Goal: Find specific page/section: Find specific page/section

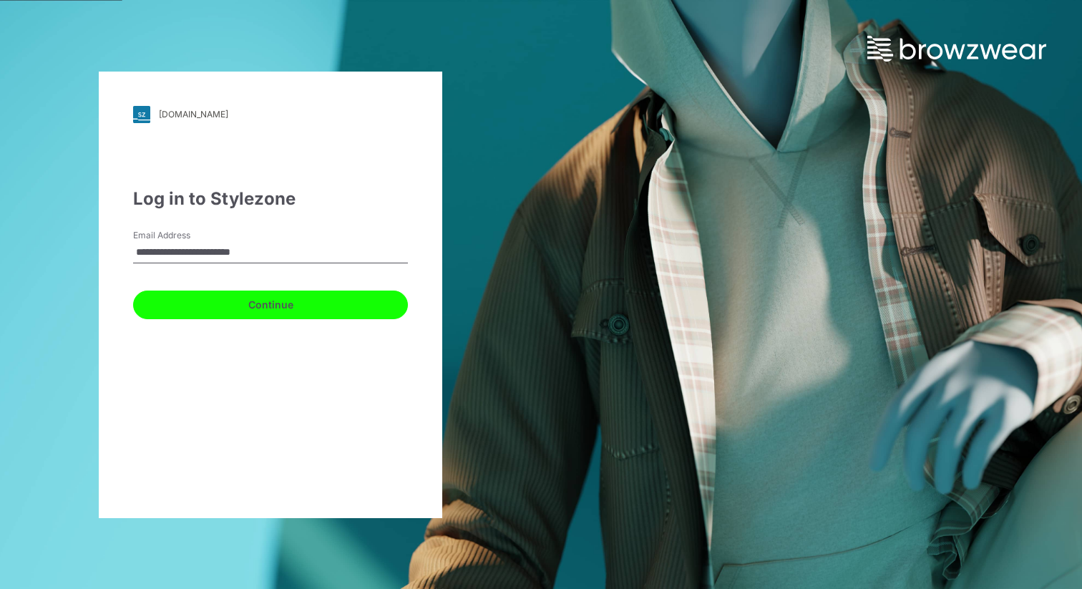
click at [270, 301] on button "Continue" at bounding box center [270, 305] width 275 height 29
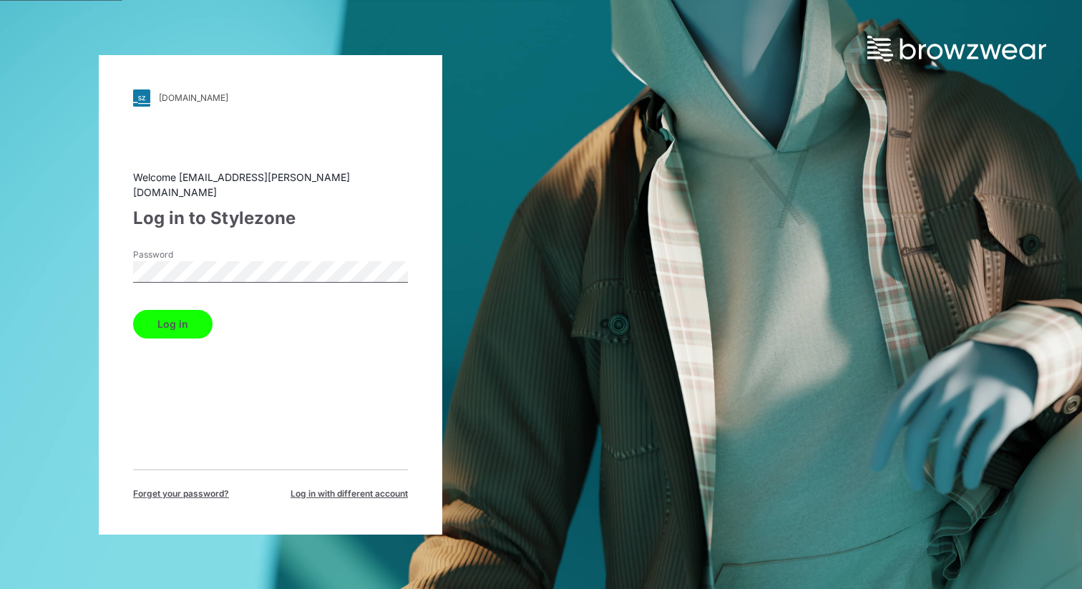
click at [133, 310] on button "Log in" at bounding box center [172, 324] width 79 height 29
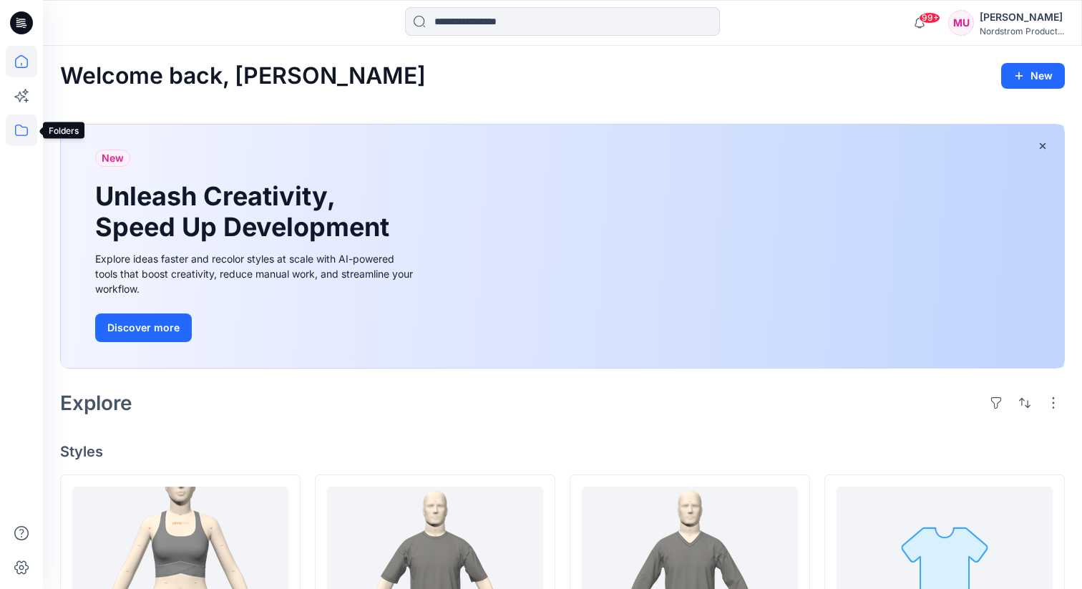
click at [20, 127] on icon at bounding box center [21, 130] width 31 height 31
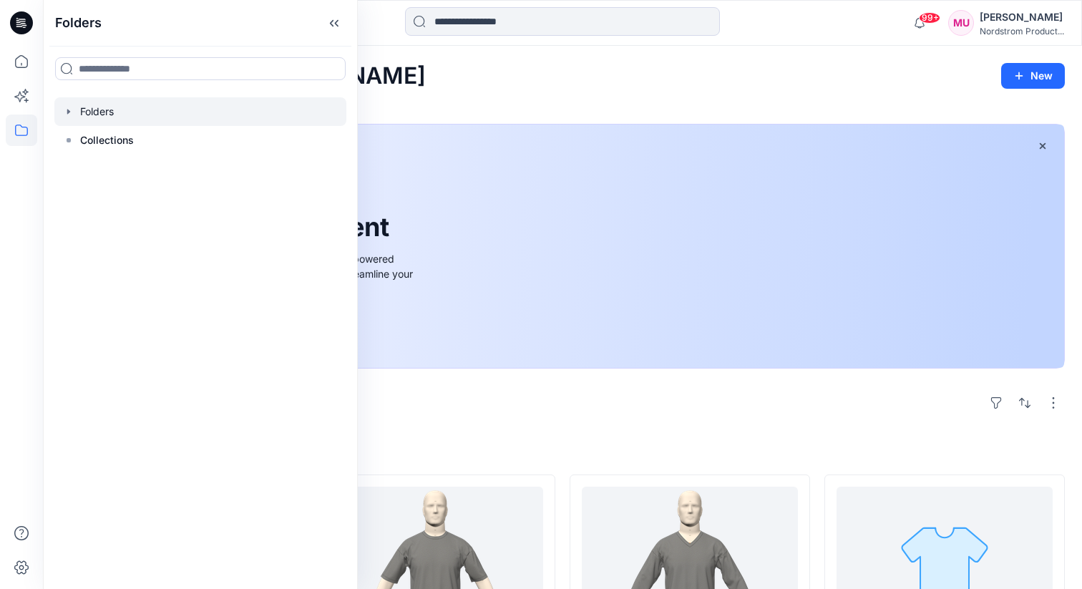
click at [142, 120] on div at bounding box center [200, 111] width 292 height 29
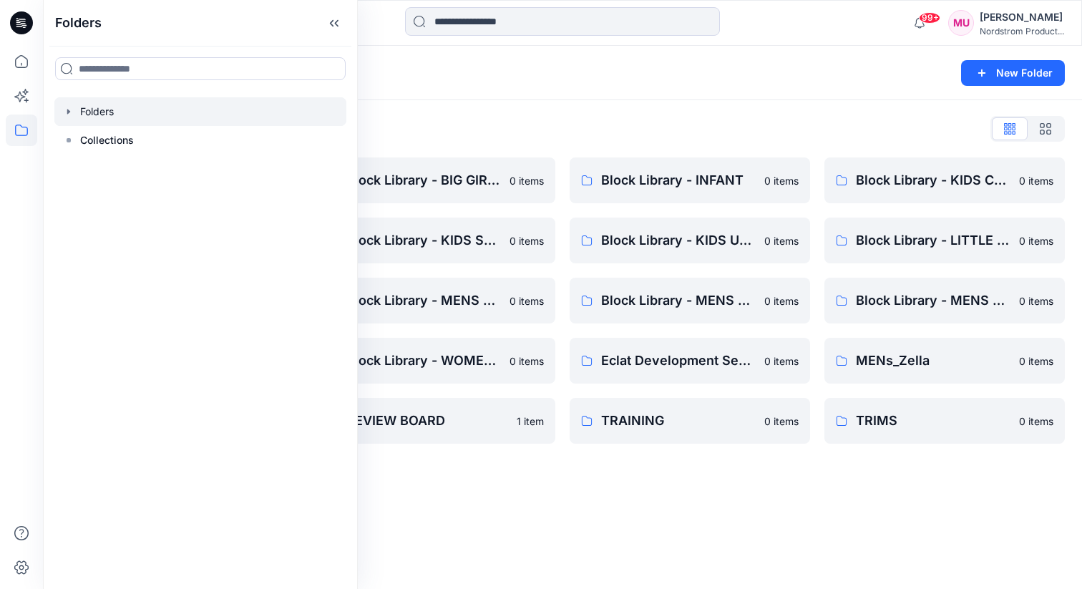
click at [67, 110] on icon "button" at bounding box center [68, 111] width 3 height 5
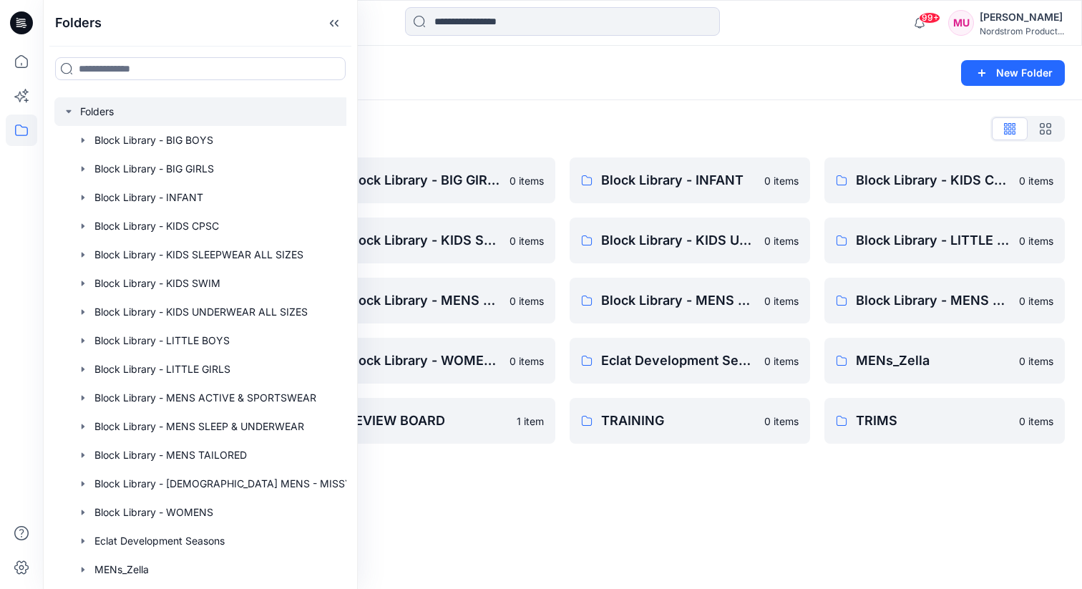
click at [415, 115] on div "Folders List Block Library - BIG BOYS 0 items Block Library - KIDS SLEEPWEAR AL…" at bounding box center [562, 280] width 1039 height 361
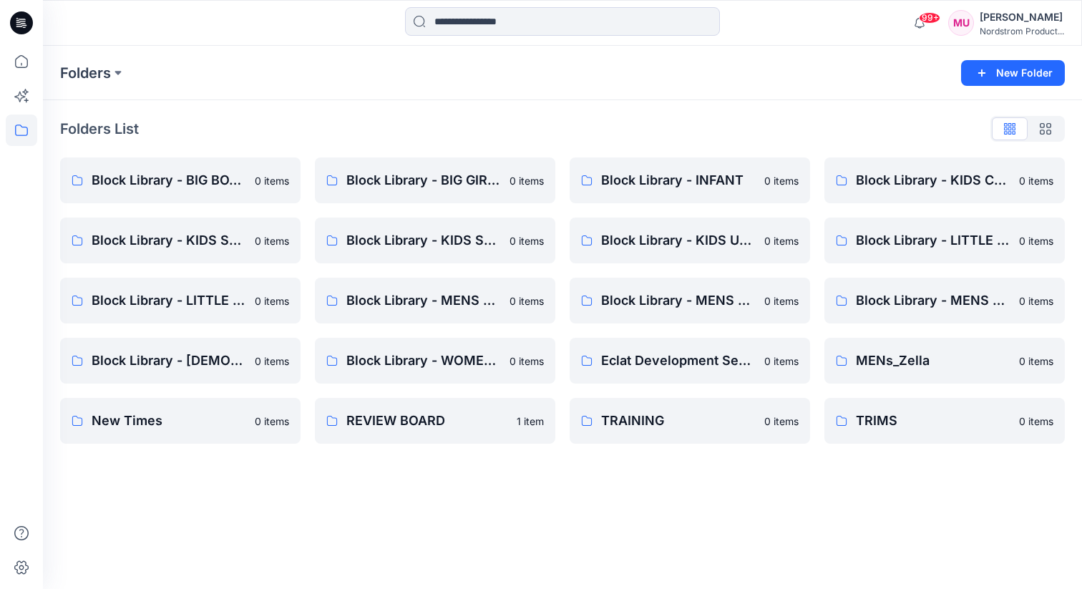
click at [14, 130] on icon at bounding box center [21, 130] width 31 height 31
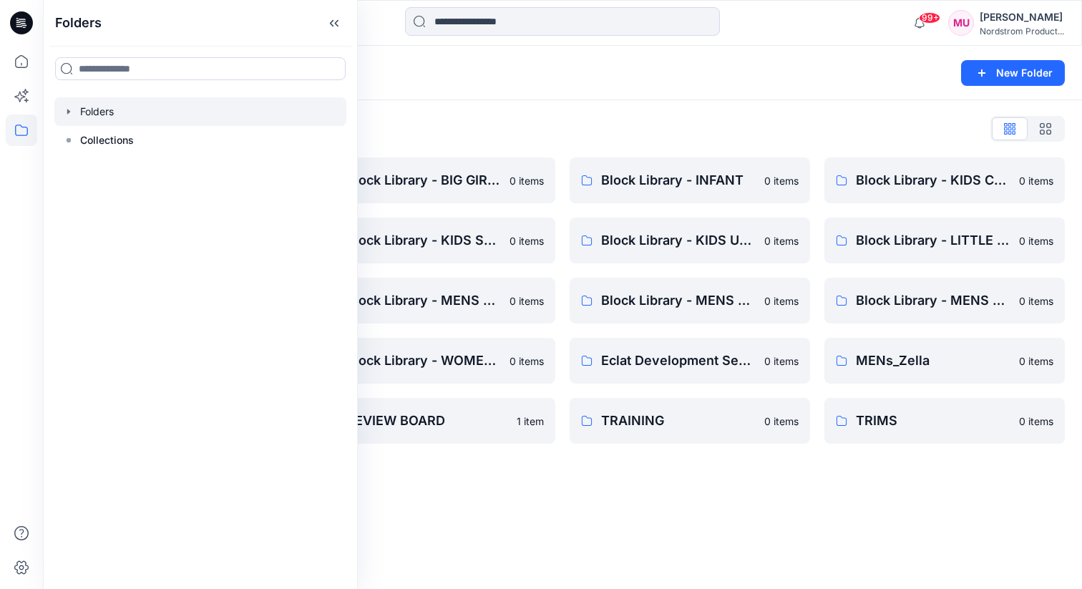
click at [117, 116] on div at bounding box center [200, 111] width 292 height 29
click at [84, 112] on div at bounding box center [200, 111] width 292 height 29
click at [68, 112] on icon "button" at bounding box center [68, 111] width 3 height 5
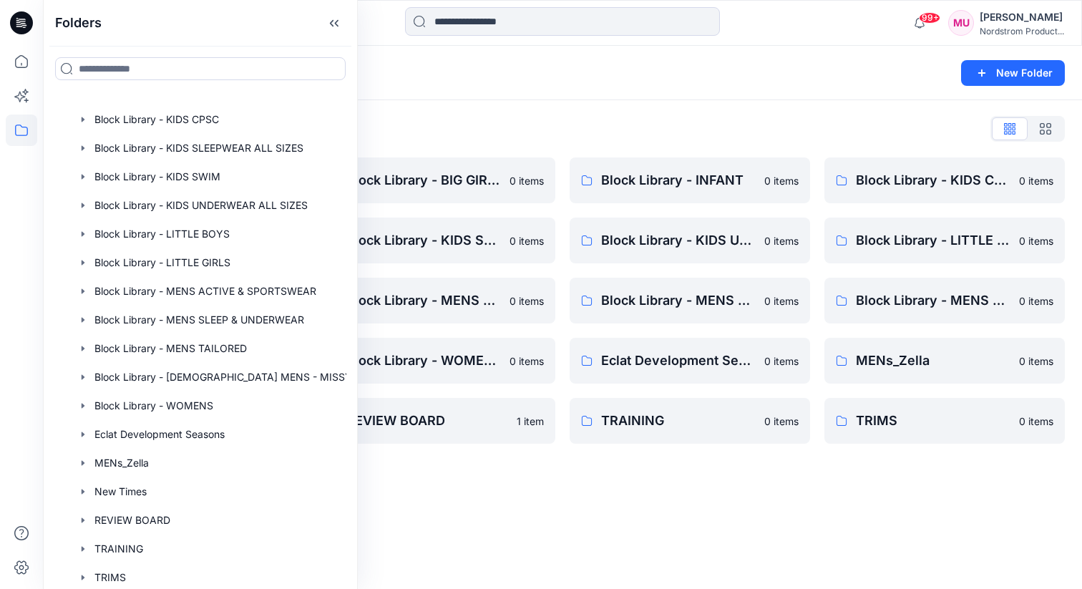
scroll to position [138, 0]
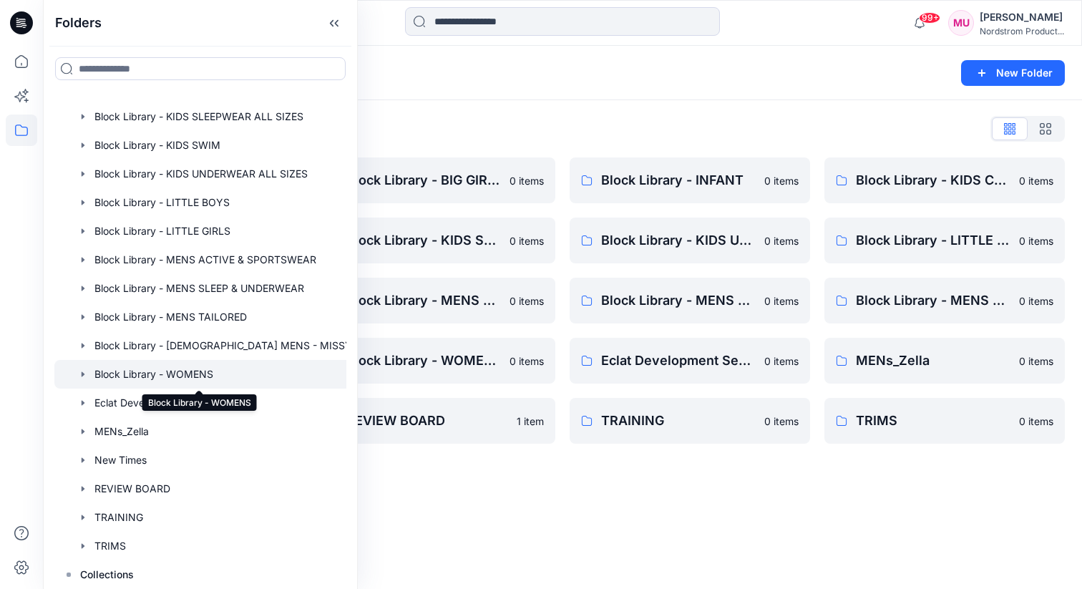
click at [182, 379] on div at bounding box center [207, 374] width 306 height 29
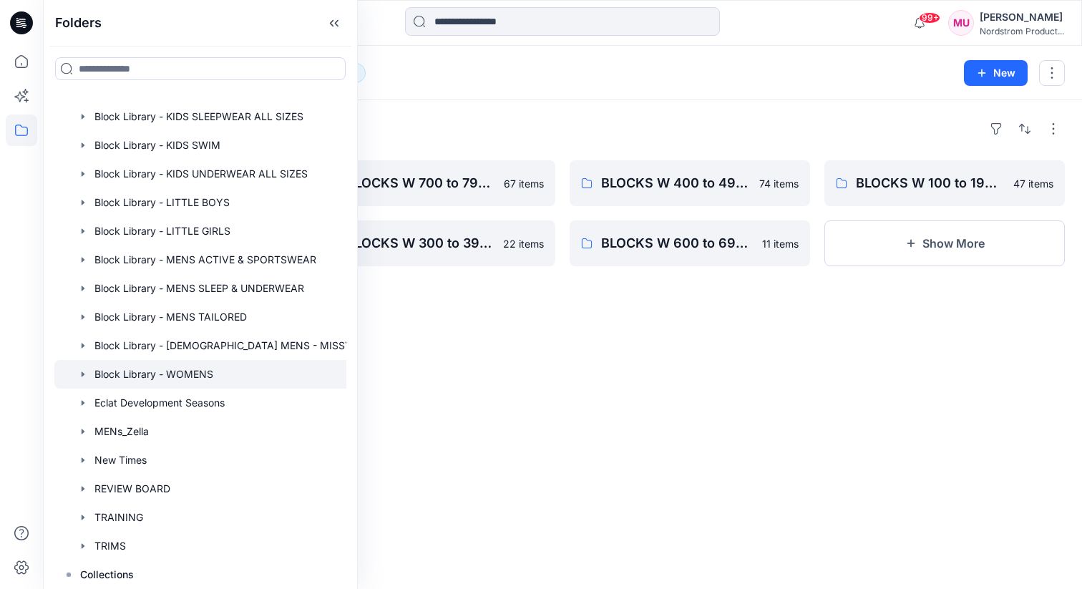
click at [424, 402] on div "Folders BLOCKS W 200 to 299 - Skirts, skorts, 1/2 Slip, Full Slip 16 items BLOC…" at bounding box center [562, 344] width 1039 height 489
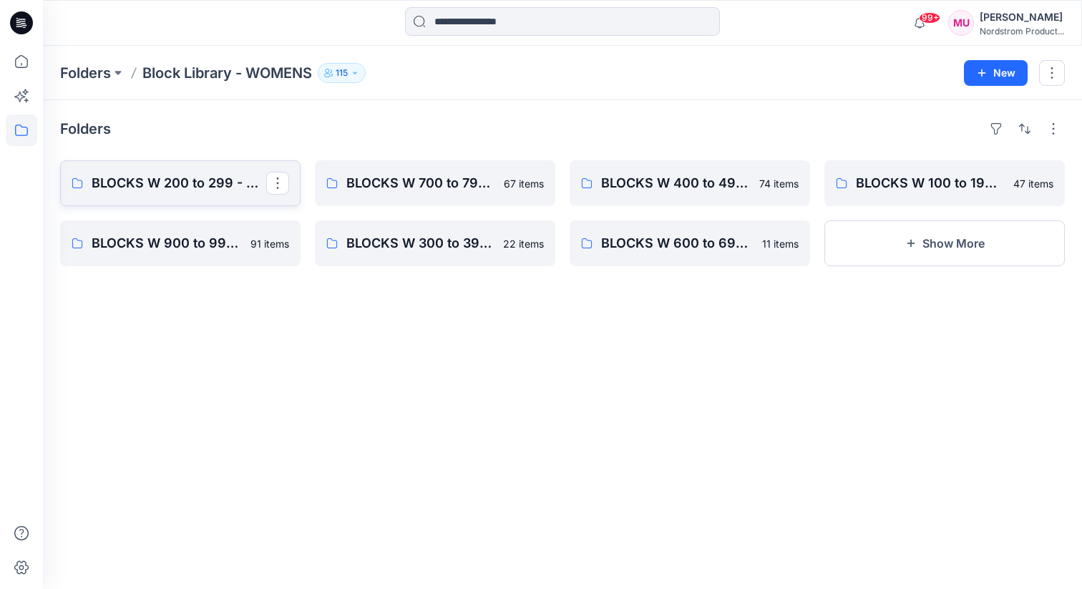
click at [211, 189] on p "BLOCKS W 200 to 299 - Skirts, skorts, 1/2 Slip, Full Slip" at bounding box center [179, 183] width 175 height 20
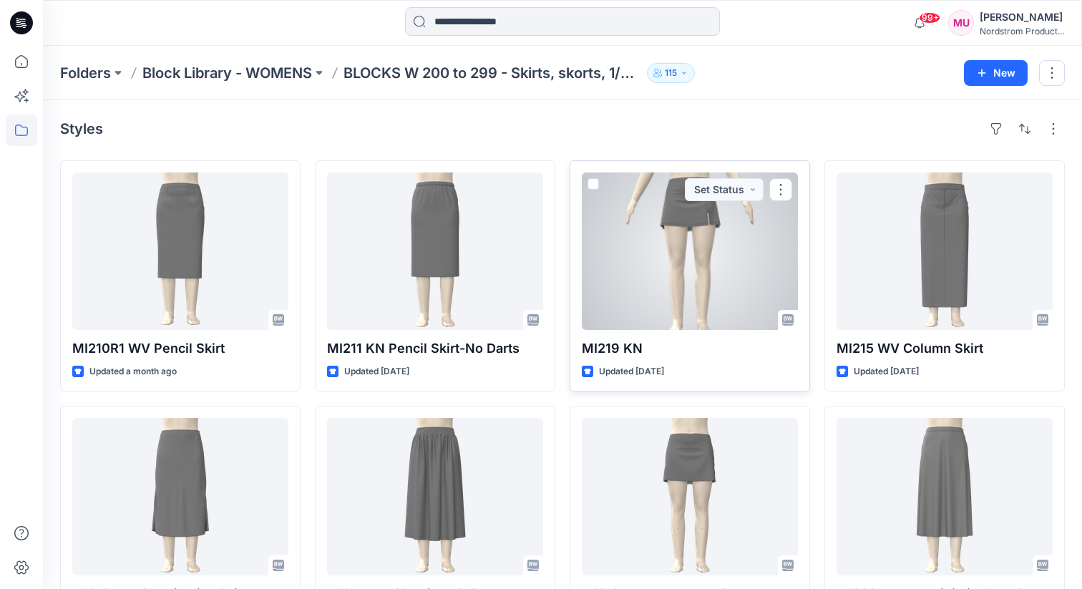
click at [660, 265] on div at bounding box center [690, 250] width 216 height 157
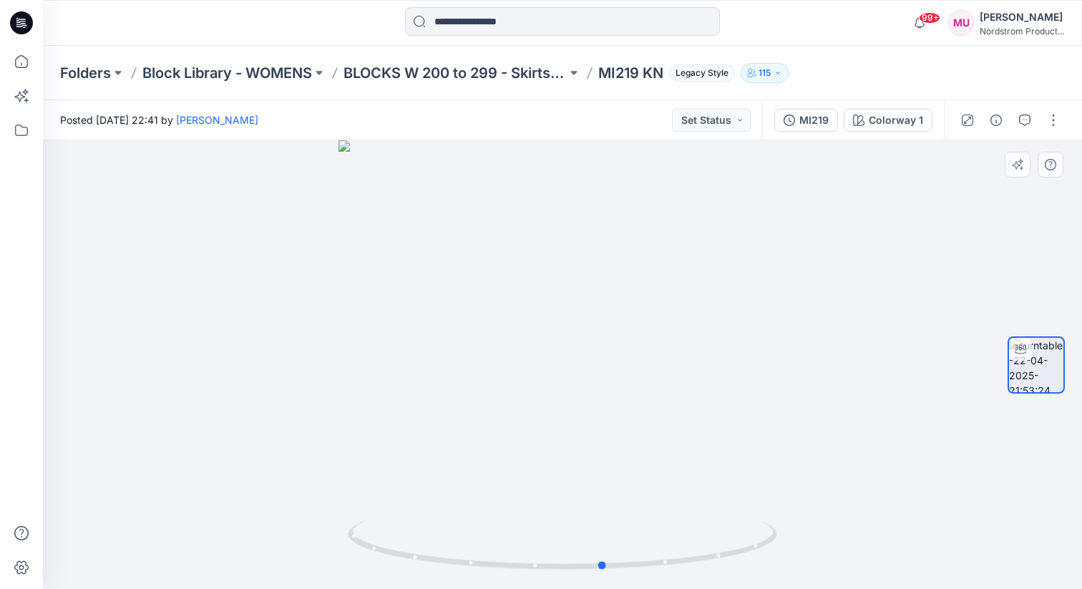
drag, startPoint x: 596, startPoint y: 294, endPoint x: 642, endPoint y: 363, distance: 82.6
click at [642, 363] on div at bounding box center [562, 364] width 1039 height 449
drag, startPoint x: 526, startPoint y: 289, endPoint x: 464, endPoint y: 326, distance: 72.2
click at [464, 326] on div at bounding box center [562, 364] width 1039 height 449
click at [29, 66] on icon at bounding box center [21, 61] width 31 height 31
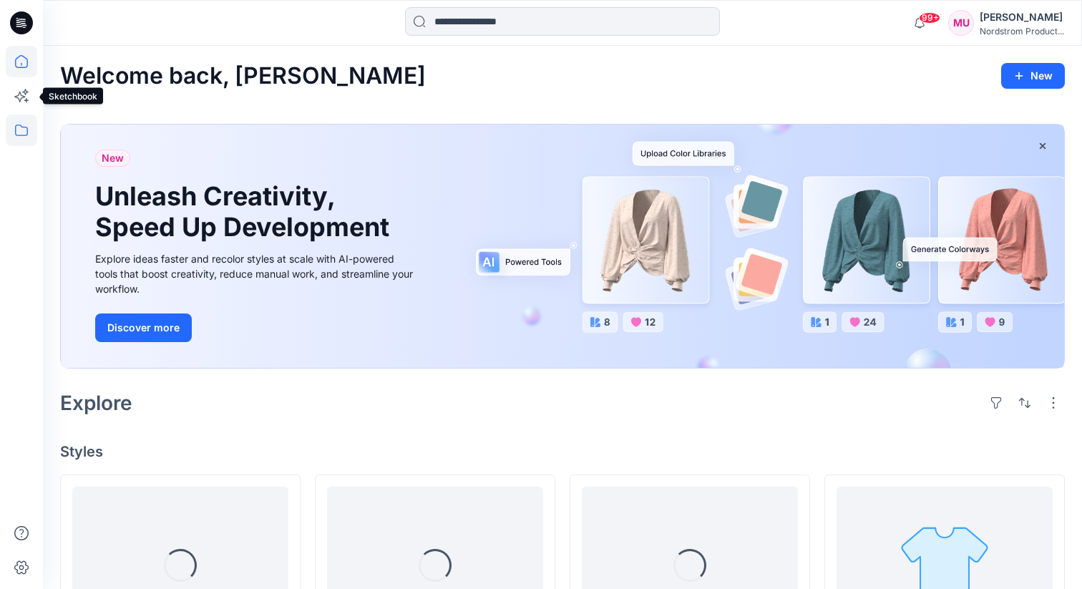
click at [28, 120] on icon at bounding box center [21, 130] width 31 height 31
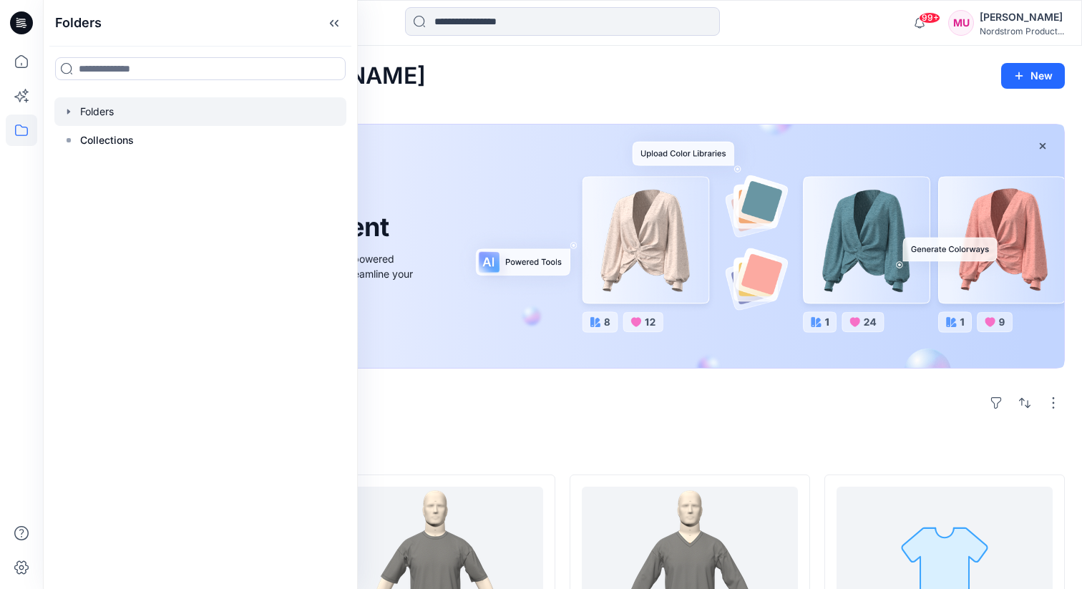
click at [119, 108] on div at bounding box center [200, 111] width 292 height 29
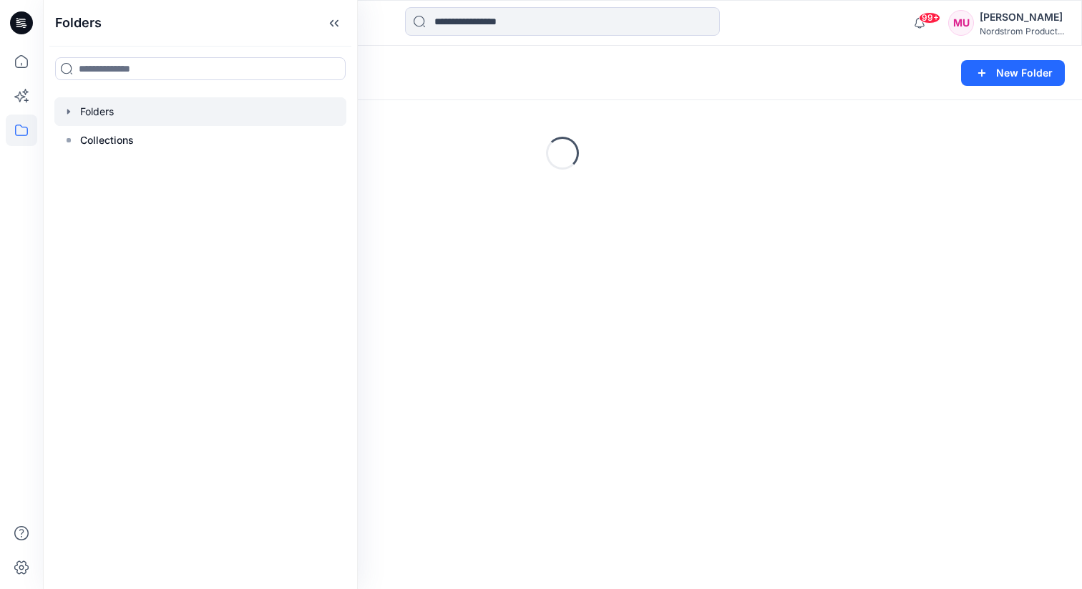
click at [66, 110] on icon "button" at bounding box center [68, 111] width 11 height 11
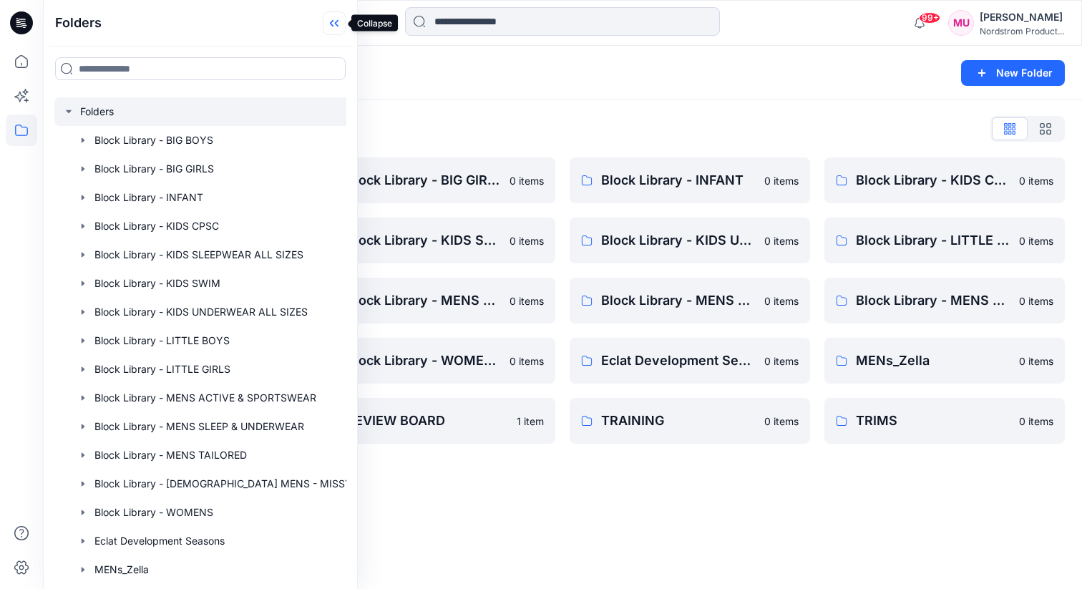
click at [329, 17] on icon at bounding box center [334, 23] width 23 height 24
